Goal: Entertainment & Leisure: Consume media (video, audio)

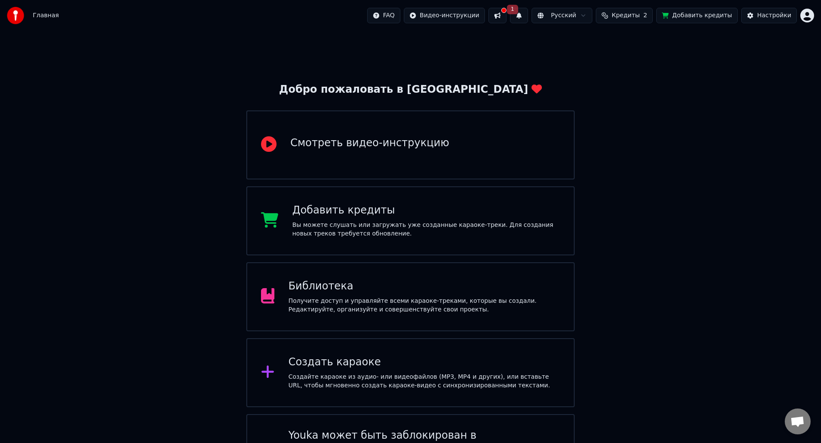
drag, startPoint x: 337, startPoint y: 42, endPoint x: 368, endPoint y: 42, distance: 31.1
click at [337, 42] on div "Добро пожаловать в Youka Смотреть видео-инструкцию Добавить кредиты Вы можете с…" at bounding box center [410, 261] width 821 height 461
click at [528, 16] on button "1" at bounding box center [519, 16] width 18 height 16
click at [613, 38] on button "Обновить" at bounding box center [602, 43] width 45 height 16
click at [354, 309] on div "Получите доступ и управляйте всеми караоке-треками, которые вы создали. Редакти…" at bounding box center [424, 305] width 272 height 17
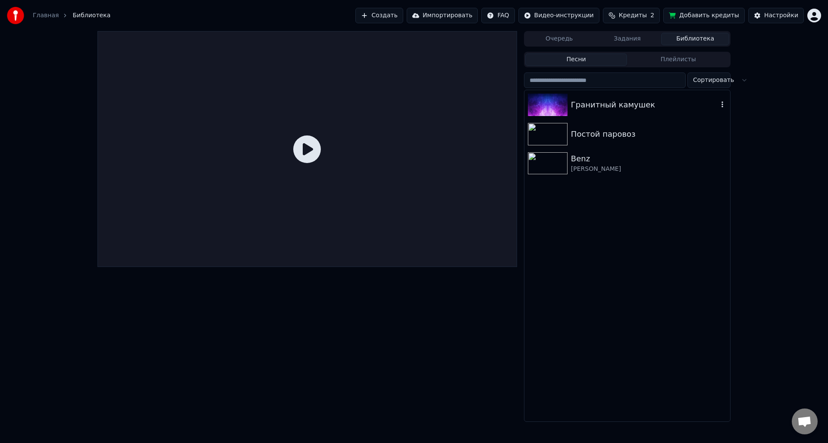
click at [605, 110] on div "Гранитный камушек" at bounding box center [644, 105] width 147 height 12
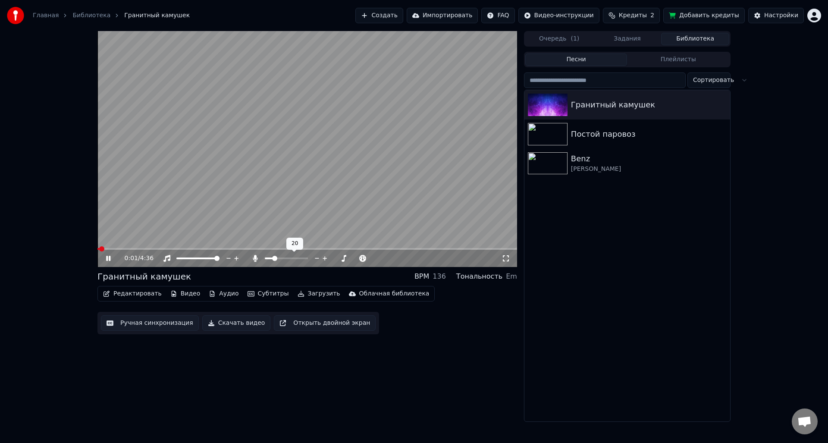
click at [277, 259] on span at bounding box center [274, 258] width 5 height 5
click at [123, 248] on video at bounding box center [307, 149] width 420 height 236
click at [121, 250] on span at bounding box center [307, 249] width 420 height 2
click at [108, 258] on icon at bounding box center [108, 258] width 5 height 6
click at [115, 250] on div "0:20 / 4:36" at bounding box center [307, 258] width 420 height 17
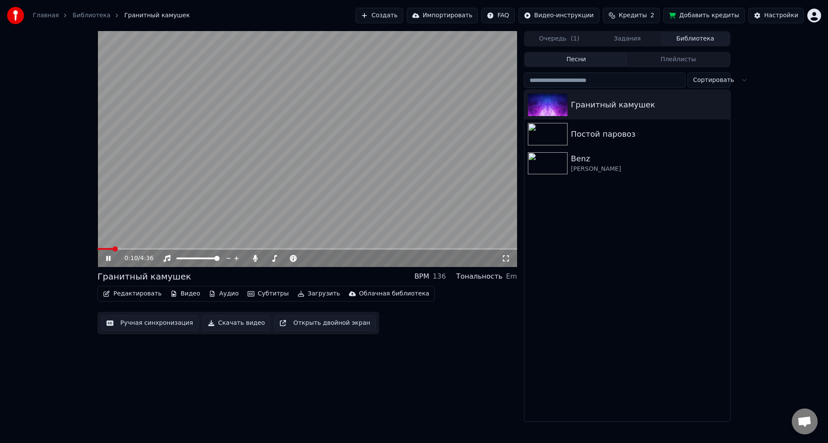
click at [113, 250] on span at bounding box center [104, 249] width 15 height 2
click at [108, 250] on span at bounding box center [106, 249] width 19 height 2
click at [106, 250] on div "0:07 / 4:36" at bounding box center [307, 258] width 420 height 17
click at [104, 248] on span at bounding box center [100, 249] width 6 height 2
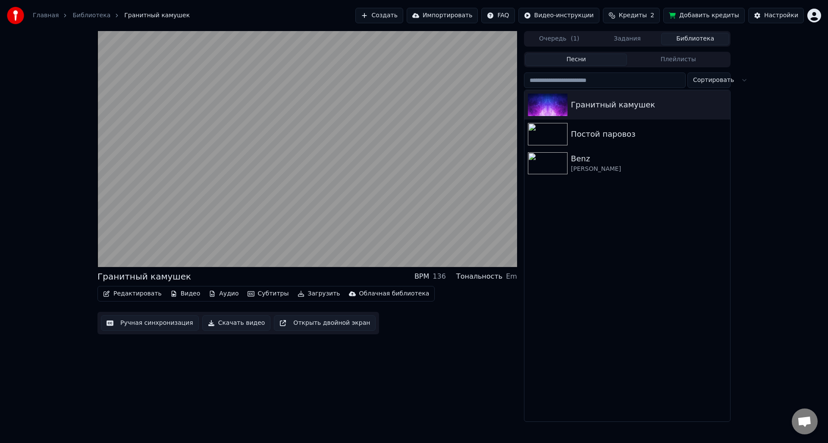
click at [145, 295] on button "Редактировать" at bounding box center [133, 294] width 66 height 12
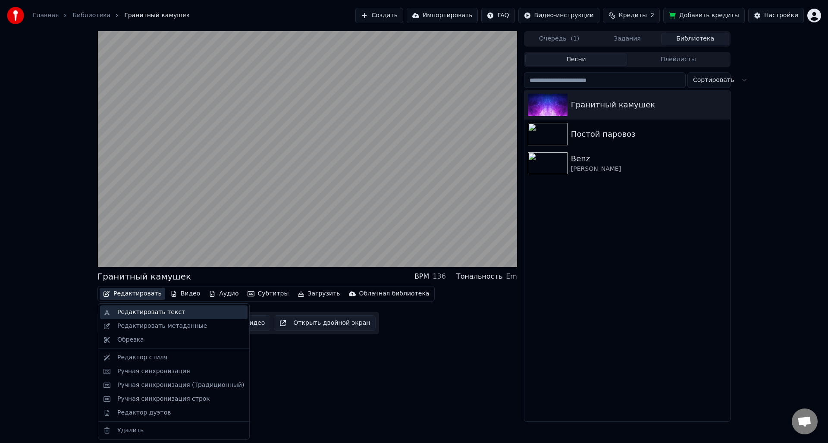
click at [145, 311] on div "Редактировать текст" at bounding box center [151, 312] width 68 height 9
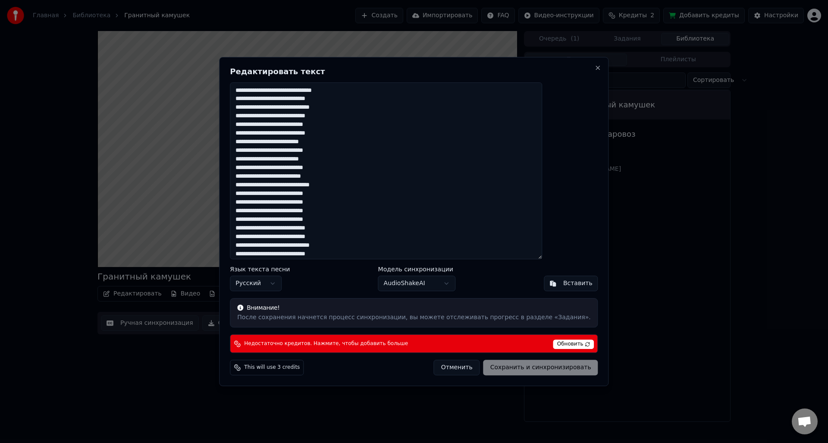
scroll to position [38, 0]
drag, startPoint x: 263, startPoint y: 90, endPoint x: 384, endPoint y: 251, distance: 201.7
click at [384, 251] on textarea "**********" at bounding box center [386, 170] width 312 height 177
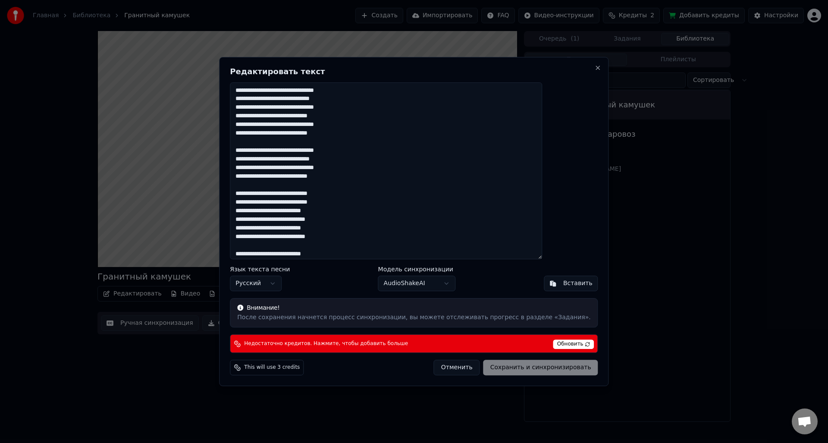
click at [553, 341] on span "Обновить" at bounding box center [573, 344] width 41 height 9
click at [553, 342] on span "Обновить" at bounding box center [573, 344] width 41 height 9
click at [398, 345] on span "Недостаточно кредитов. Нажмите, чтобы добавить больше" at bounding box center [326, 343] width 164 height 7
click at [595, 68] on button "Close" at bounding box center [598, 67] width 7 height 7
type textarea "**********"
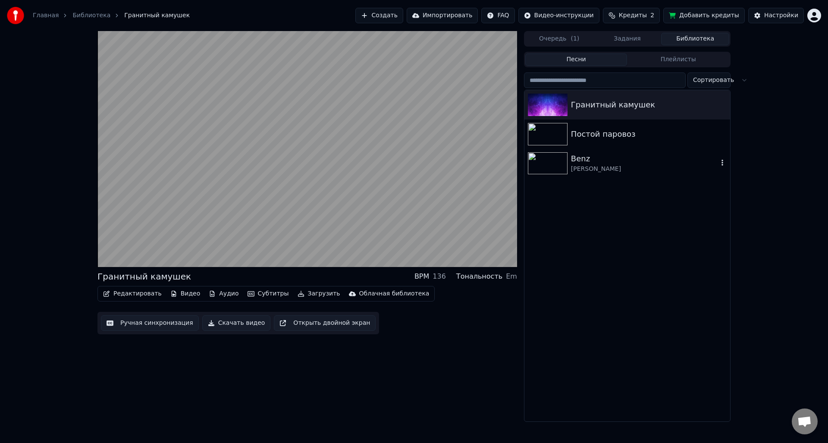
click at [598, 161] on div "Benz" at bounding box center [644, 159] width 147 height 12
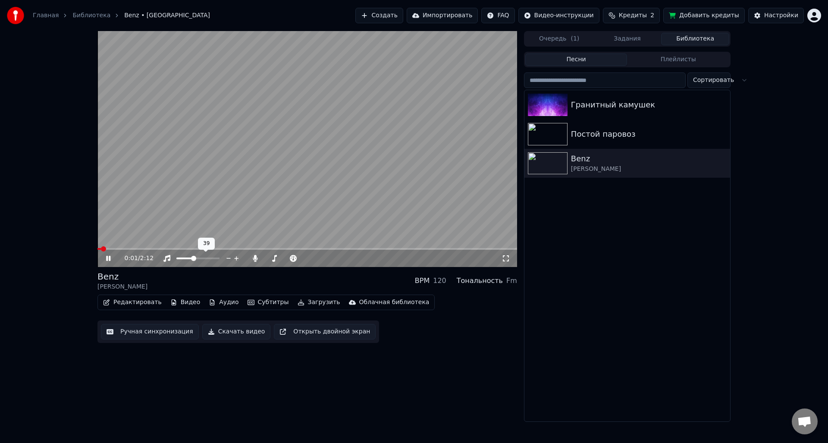
click at [193, 259] on span at bounding box center [184, 259] width 17 height 2
click at [125, 249] on span at bounding box center [307, 249] width 420 height 2
click at [176, 261] on span at bounding box center [178, 258] width 5 height 5
click at [204, 257] on span at bounding box center [200, 258] width 5 height 5
click at [270, 259] on span at bounding box center [272, 258] width 5 height 5
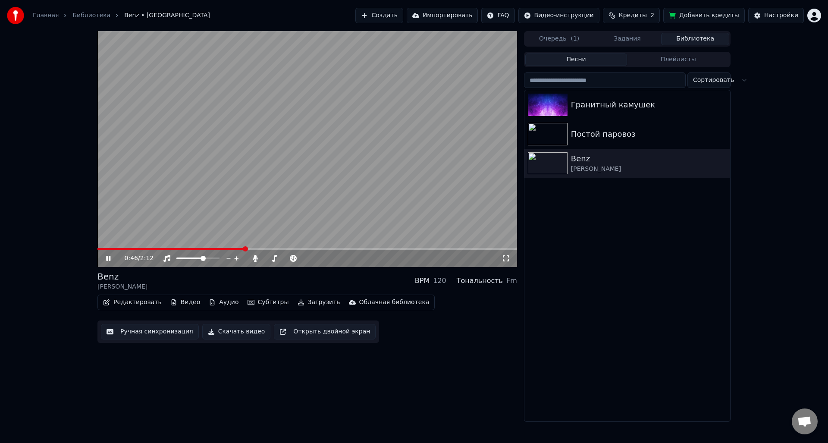
click at [662, 57] on button "Плейлисты" at bounding box center [678, 59] width 102 height 13
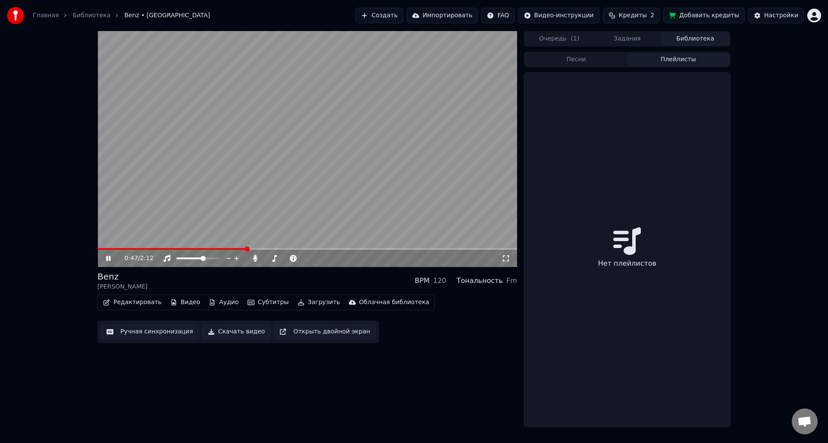
click at [597, 63] on button "Песни" at bounding box center [576, 59] width 102 height 13
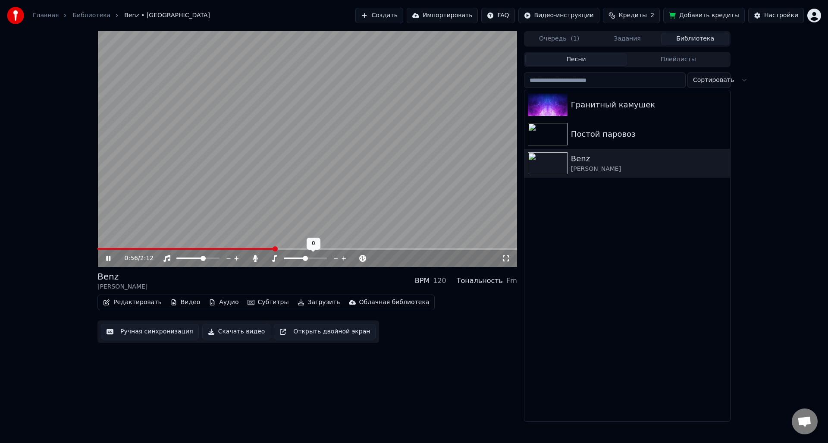
click at [305, 259] on span at bounding box center [295, 259] width 22 height 2
click at [282, 260] on span at bounding box center [282, 258] width 5 height 5
click at [336, 258] on span at bounding box center [334, 258] width 5 height 5
click at [325, 260] on span at bounding box center [324, 258] width 5 height 5
click at [324, 260] on span at bounding box center [324, 258] width 5 height 5
